Goal: Complete application form

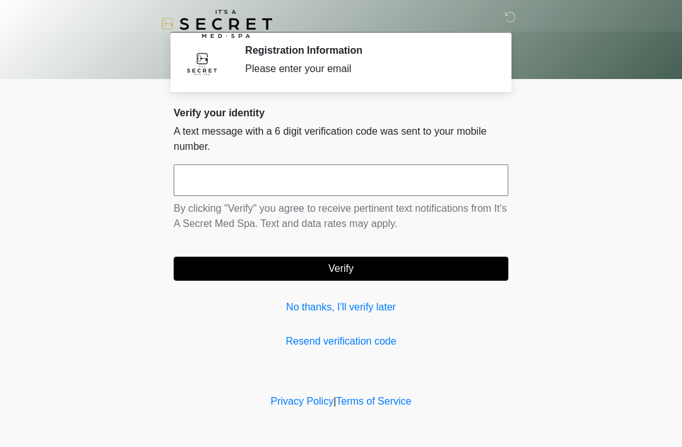
click at [318, 306] on link "No thanks, I'll verify later" at bounding box center [341, 306] width 335 height 15
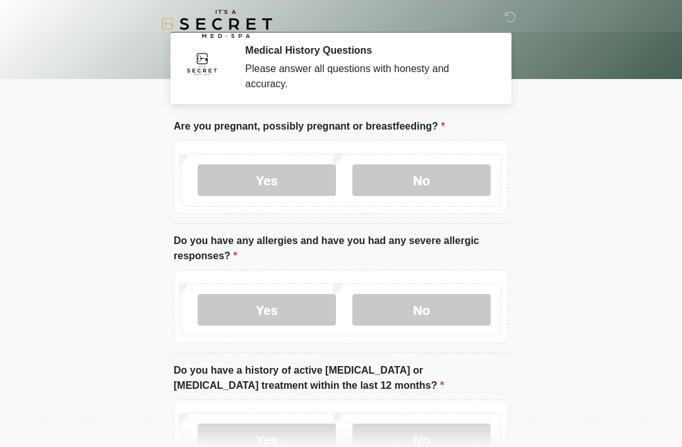
click at [394, 179] on label "No" at bounding box center [421, 180] width 138 height 32
click at [399, 305] on label "No" at bounding box center [421, 310] width 138 height 32
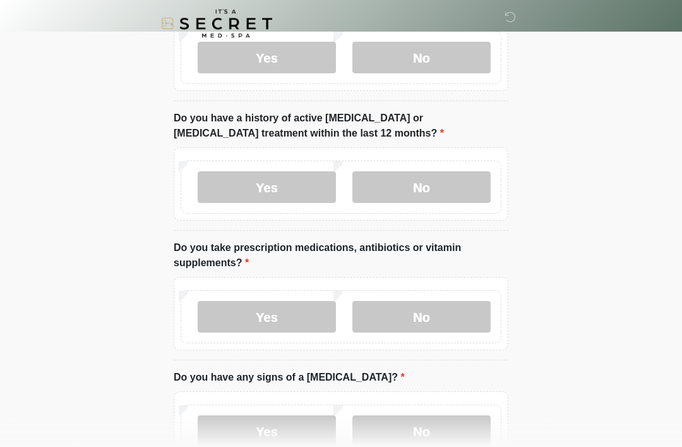
scroll to position [267, 0]
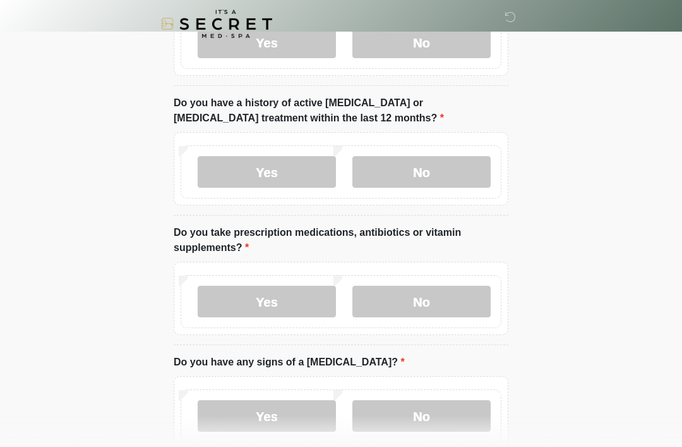
click at [387, 165] on label "No" at bounding box center [421, 172] width 138 height 32
click at [414, 304] on label "No" at bounding box center [421, 301] width 138 height 32
click at [438, 429] on label "No" at bounding box center [421, 416] width 138 height 32
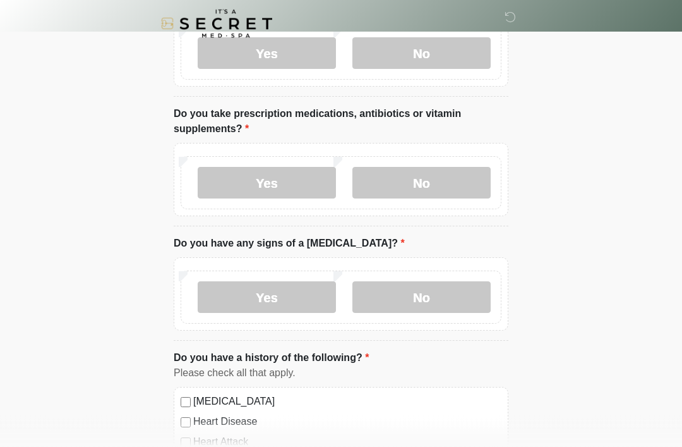
scroll to position [808, 0]
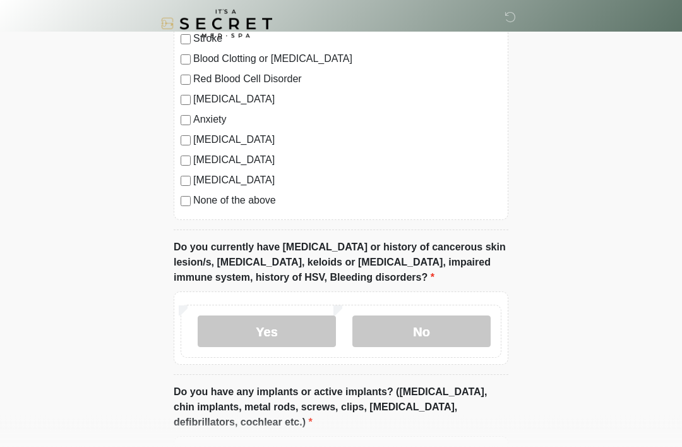
click at [388, 322] on label "No" at bounding box center [421, 332] width 138 height 32
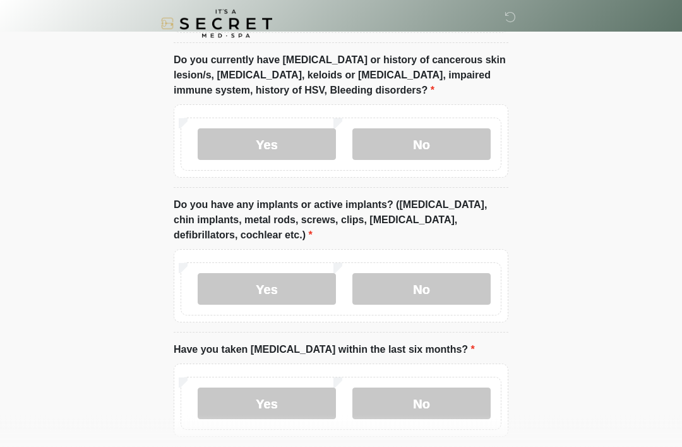
click at [404, 292] on label "No" at bounding box center [421, 289] width 138 height 32
click at [408, 396] on label "No" at bounding box center [421, 403] width 138 height 32
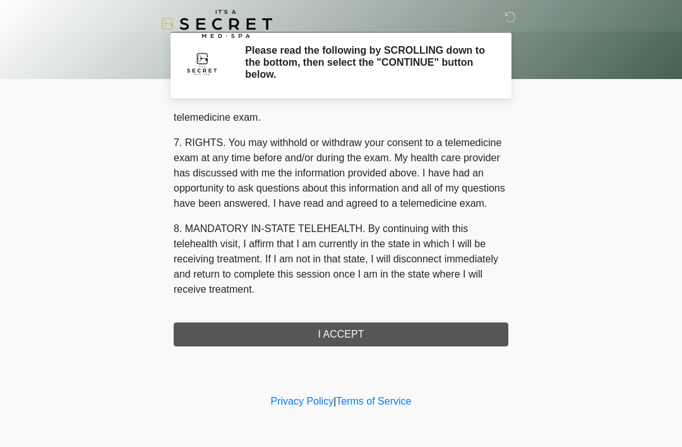
scroll to position [539, 0]
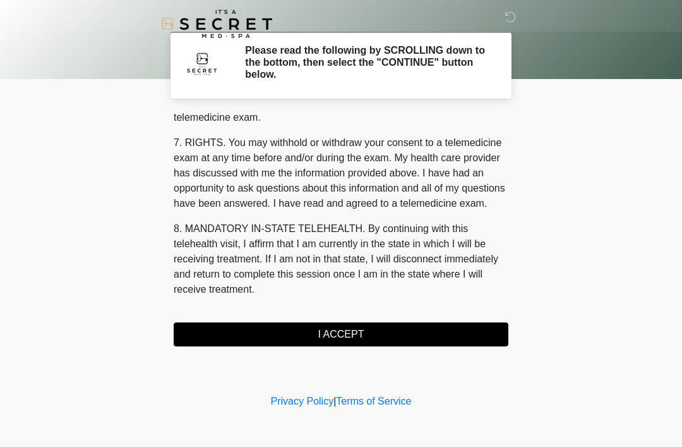
click at [316, 342] on button "I ACCEPT" at bounding box center [341, 334] width 335 height 24
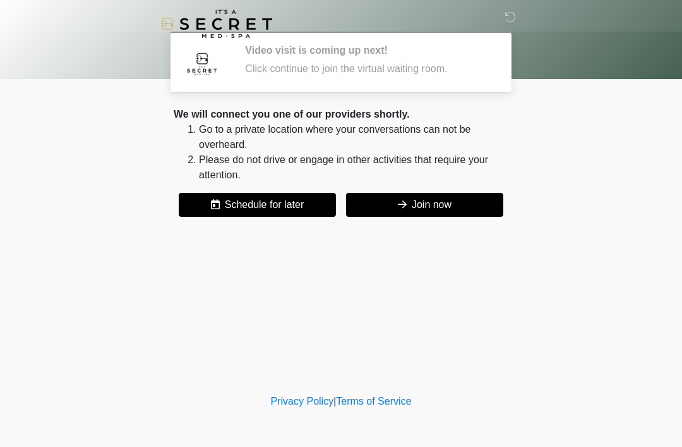
click at [395, 202] on button "Join now" at bounding box center [424, 205] width 157 height 24
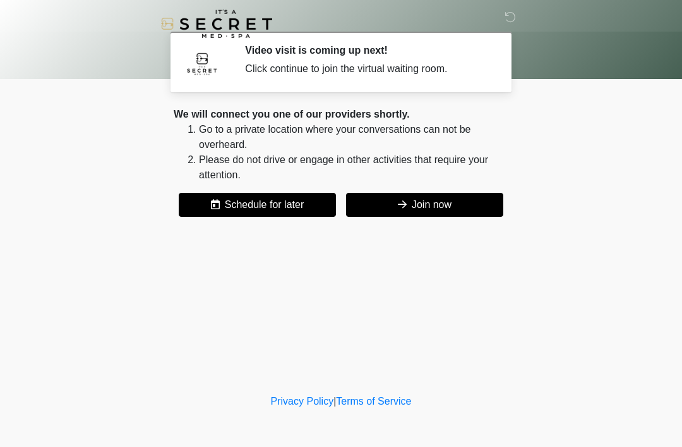
click at [401, 196] on button "Join now" at bounding box center [424, 205] width 157 height 24
